Goal: Task Accomplishment & Management: Complete application form

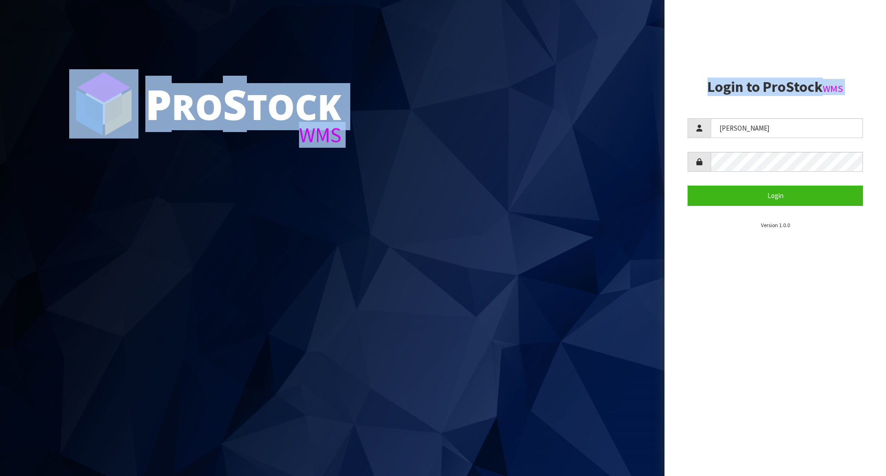
drag, startPoint x: 831, startPoint y: 117, endPoint x: 630, endPoint y: 128, distance: 201.0
click at [630, 128] on div "P ro S tock WMS Login to ProStock WMS [GEOGRAPHIC_DATA] Login Version 1.0.0" at bounding box center [443, 238] width 886 height 476
click at [784, 126] on input "[PERSON_NAME]" at bounding box center [787, 128] width 152 height 20
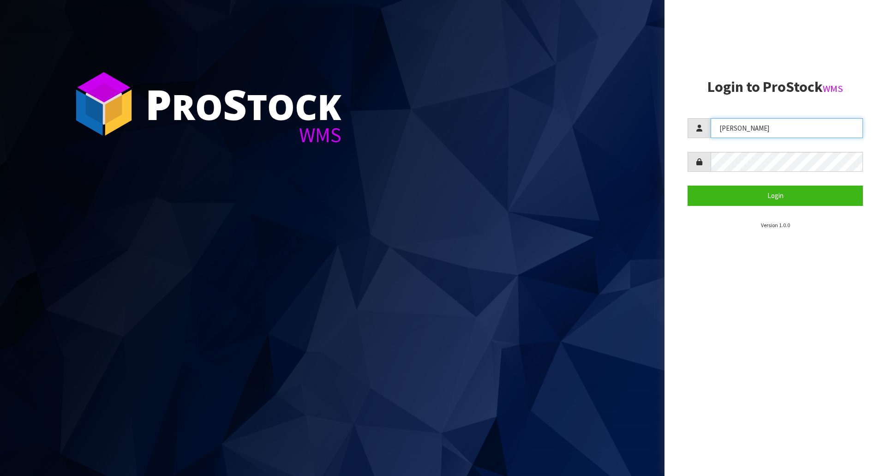
drag, startPoint x: 784, startPoint y: 126, endPoint x: 605, endPoint y: 126, distance: 179.1
click at [605, 126] on div "P ro S tock WMS Login to ProStock WMS [GEOGRAPHIC_DATA] Login Version 1.0.0" at bounding box center [443, 238] width 886 height 476
type input "[PERSON_NAME]"
click at [688, 186] on button "Login" at bounding box center [775, 196] width 175 height 20
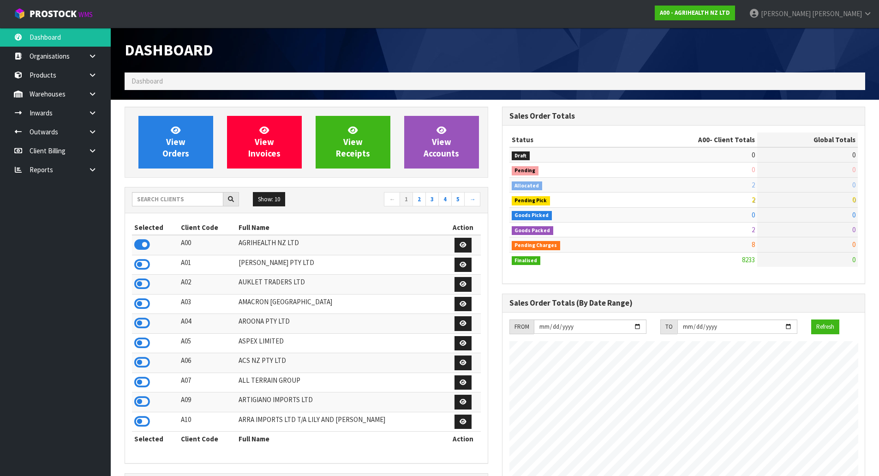
scroll to position [699, 377]
click at [176, 201] on input "text" at bounding box center [177, 199] width 91 height 14
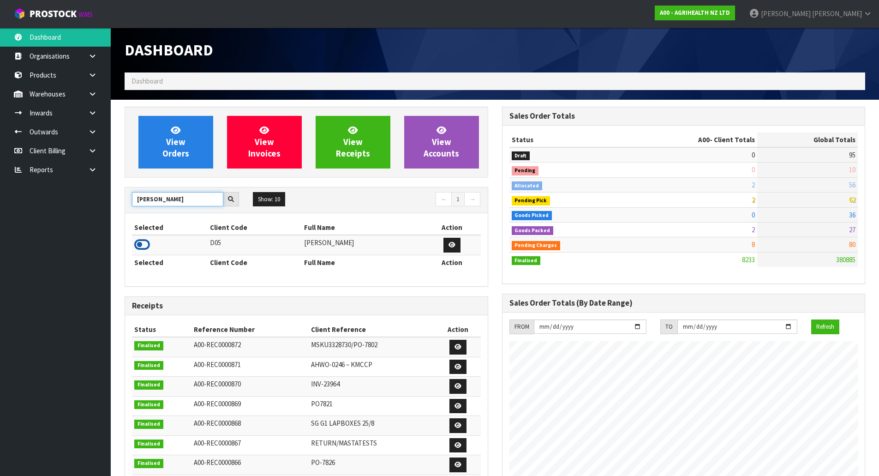
type input "COATES"
click at [147, 240] on icon at bounding box center [142, 245] width 16 height 14
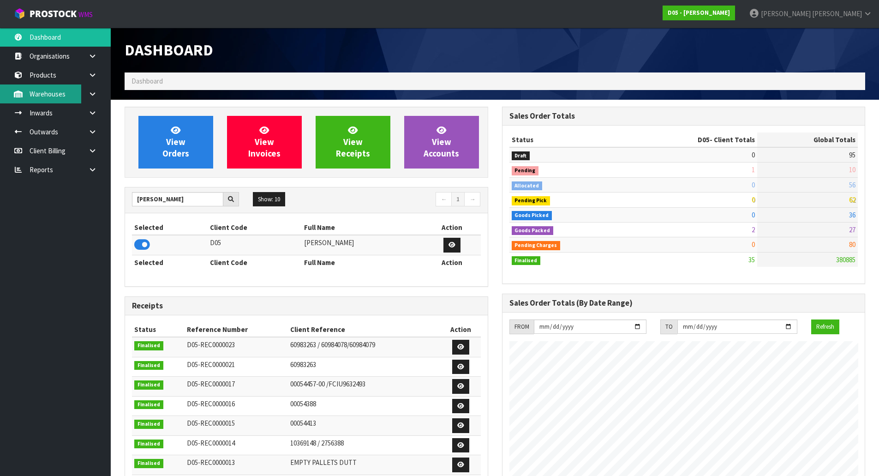
scroll to position [808, 377]
click at [54, 110] on link "Inwards" at bounding box center [55, 112] width 111 height 19
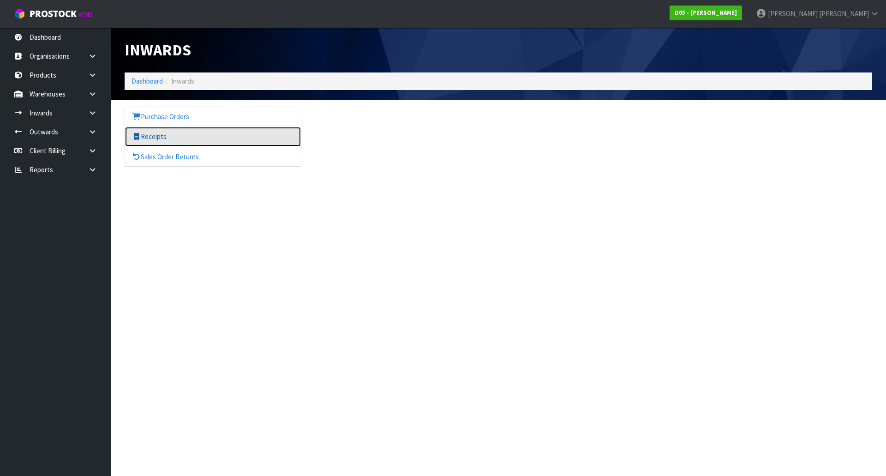
click at [165, 132] on link "Receipts" at bounding box center [213, 136] width 176 height 19
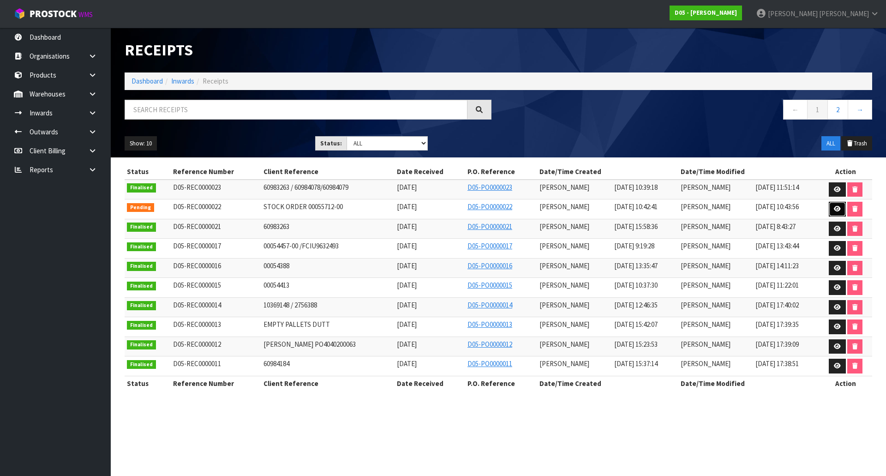
click at [832, 211] on link at bounding box center [837, 209] width 17 height 15
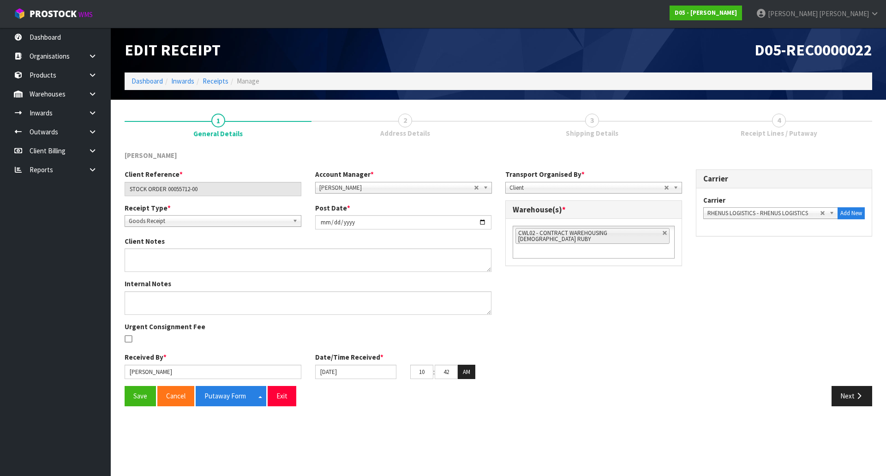
click at [632, 136] on link "3 Shipping Details" at bounding box center [591, 125] width 187 height 36
click at [851, 392] on button "Next" at bounding box center [852, 396] width 41 height 20
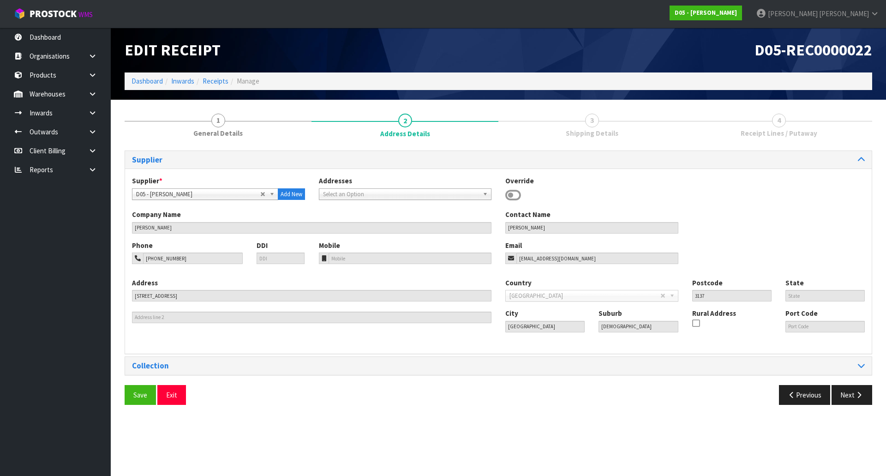
click at [854, 406] on div "Save Exit Previous Next" at bounding box center [499, 398] width 762 height 27
click at [854, 396] on button "Next" at bounding box center [852, 395] width 41 height 20
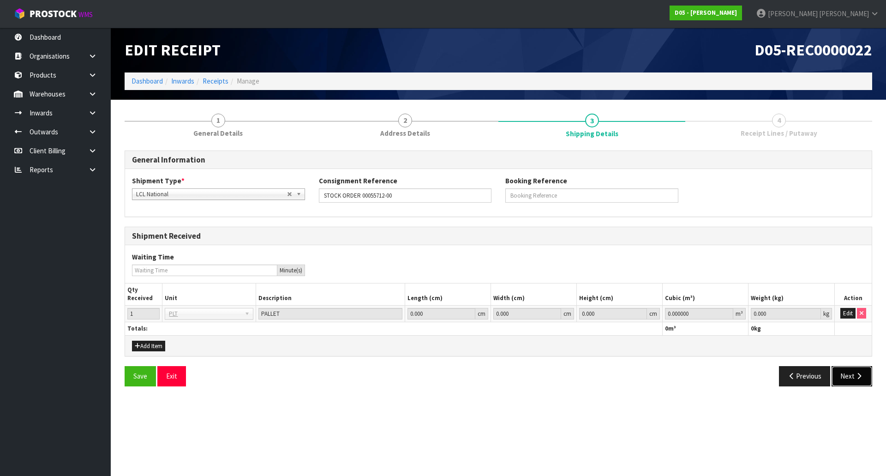
click at [852, 376] on button "Next" at bounding box center [852, 376] width 41 height 20
drag, startPoint x: 845, startPoint y: 310, endPoint x: 824, endPoint y: 313, distance: 21.0
click at [845, 310] on button "Edit" at bounding box center [847, 313] width 15 height 11
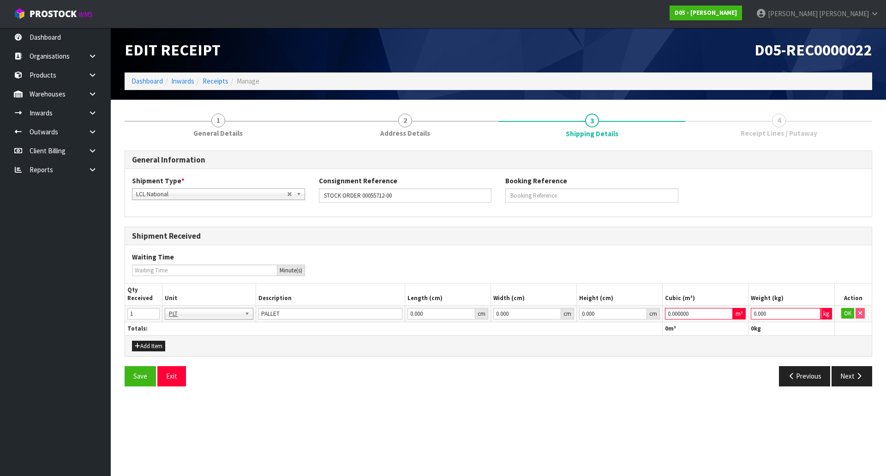
drag, startPoint x: 788, startPoint y: 313, endPoint x: 614, endPoint y: 301, distance: 174.4
click at [643, 306] on tr "1 BAG BAR BSK BIN BTL BOX BDL CAB CGE CTN CSE COI CRA CRT CBE CYL DRM JAR MTR P…" at bounding box center [498, 313] width 747 height 17
type input "1"
drag, startPoint x: 698, startPoint y: 313, endPoint x: 630, endPoint y: 316, distance: 67.9
click at [635, 316] on tr "1 BAG BAR BSK BIN BTL BOX BDL CAB CGE CTN CSE COI CRA CRT CBE CYL DRM JAR MTR P…" at bounding box center [498, 313] width 747 height 17
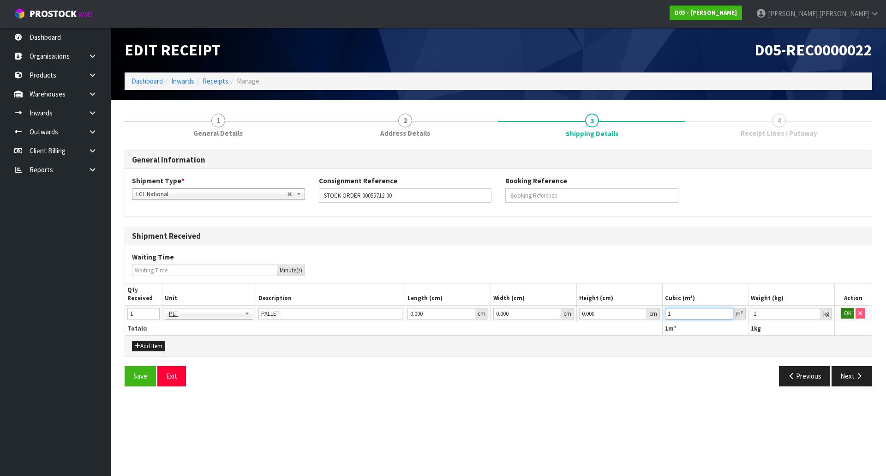
type input "1"
click at [846, 316] on button "OK" at bounding box center [847, 313] width 13 height 11
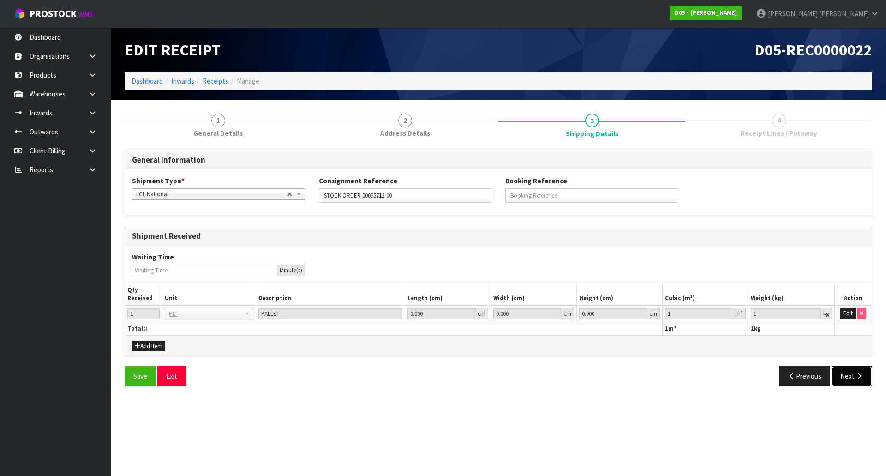
click at [846, 371] on button "Next" at bounding box center [852, 376] width 41 height 20
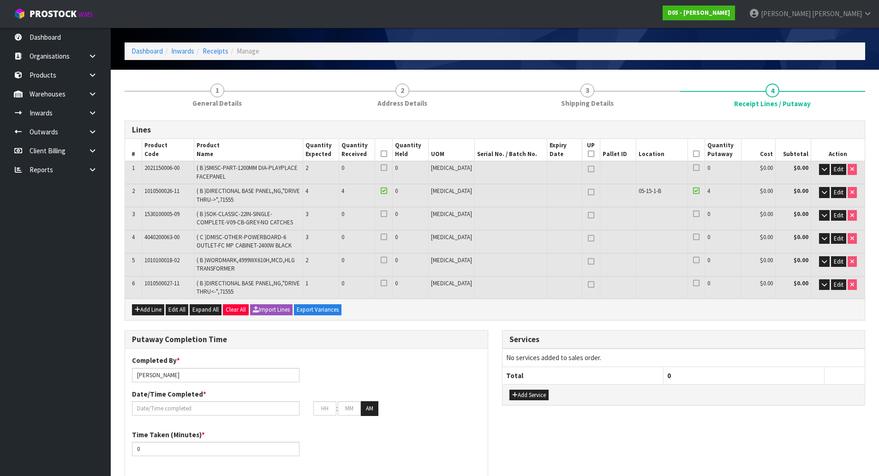
scroll to position [46, 0]
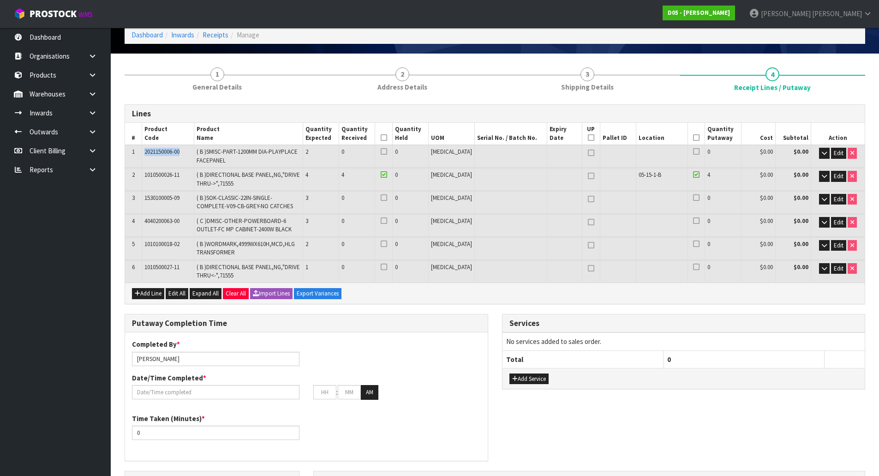
drag, startPoint x: 186, startPoint y: 151, endPoint x: 136, endPoint y: 152, distance: 50.3
click at [136, 152] on tr "1 2021150006-00 ( B )SMISC-PART-1200MM DIA-PLAYPLACE FACEPANEL 2 0 0 PCE 0 $0.0…" at bounding box center [495, 156] width 740 height 22
copy tr "2021150006-00"
click at [194, 221] on td "4040200063-00" at bounding box center [168, 225] width 52 height 22
drag, startPoint x: 189, startPoint y: 220, endPoint x: 143, endPoint y: 220, distance: 46.6
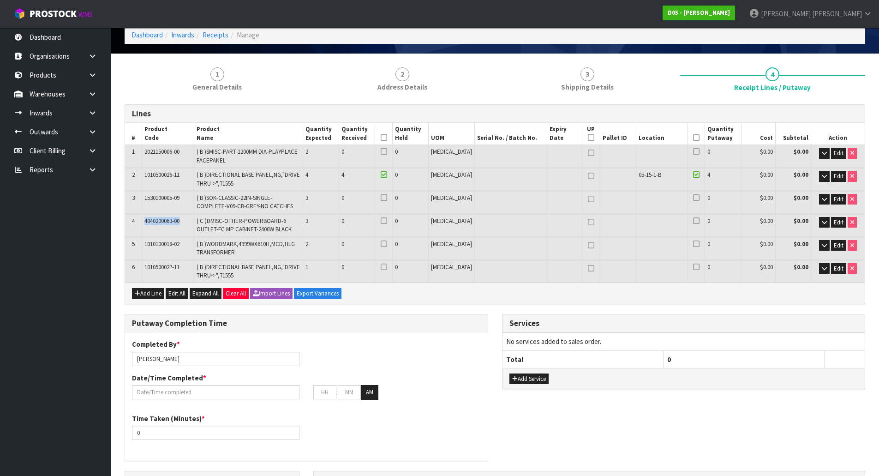
click at [143, 220] on tr "4 4040200063-00 ( C )DMISC-OTHER-POWERBOARD-6 OUTLET-FC MP CABINET-2400W BLACK …" at bounding box center [495, 225] width 740 height 22
copy tr "4040200063-00"
click at [853, 27] on nav "Toggle navigation ProStock WMS D05 - DUTT - COATES Michael Drugan Logout" at bounding box center [439, 14] width 879 height 28
click at [857, 16] on span "Drugan" at bounding box center [837, 13] width 50 height 9
click at [830, 40] on link "Logout" at bounding box center [842, 36] width 73 height 12
